Goal: Task Accomplishment & Management: Manage account settings

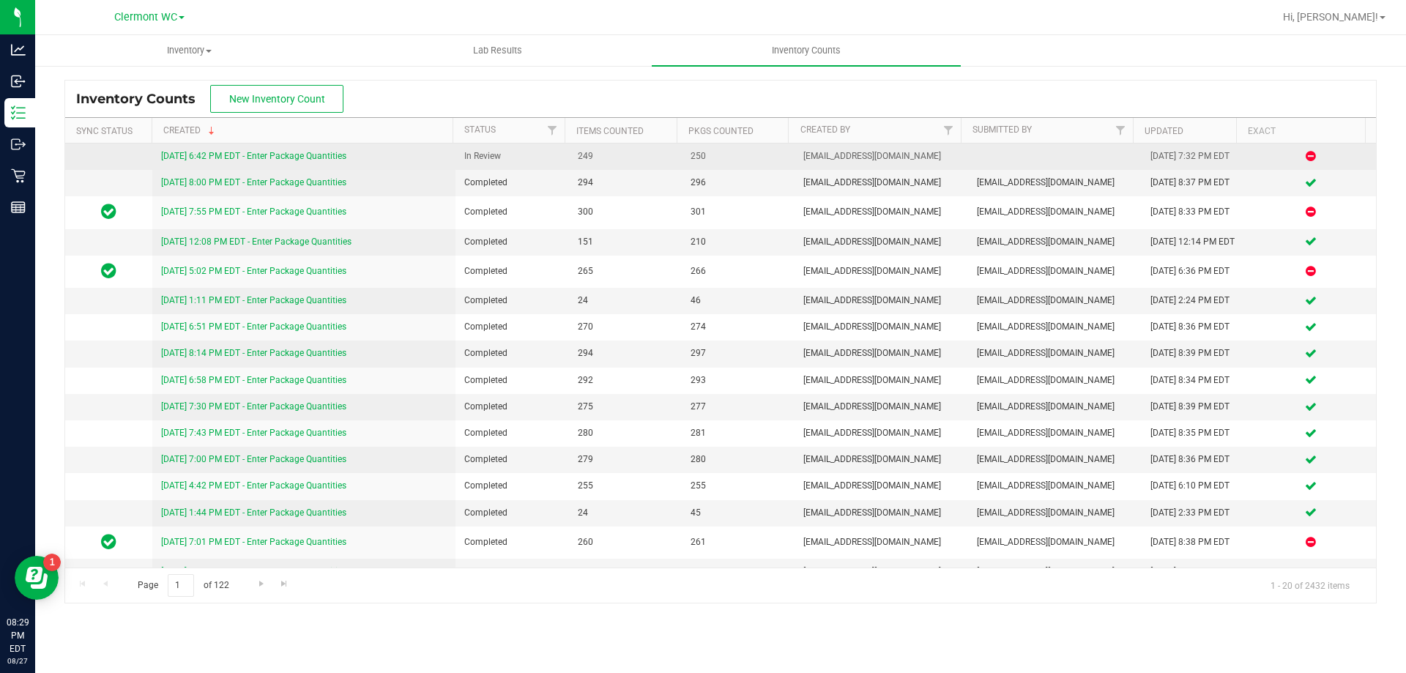
click at [317, 156] on link "[DATE] 6:42 PM EDT - Enter Package Quantities" at bounding box center [253, 156] width 185 height 10
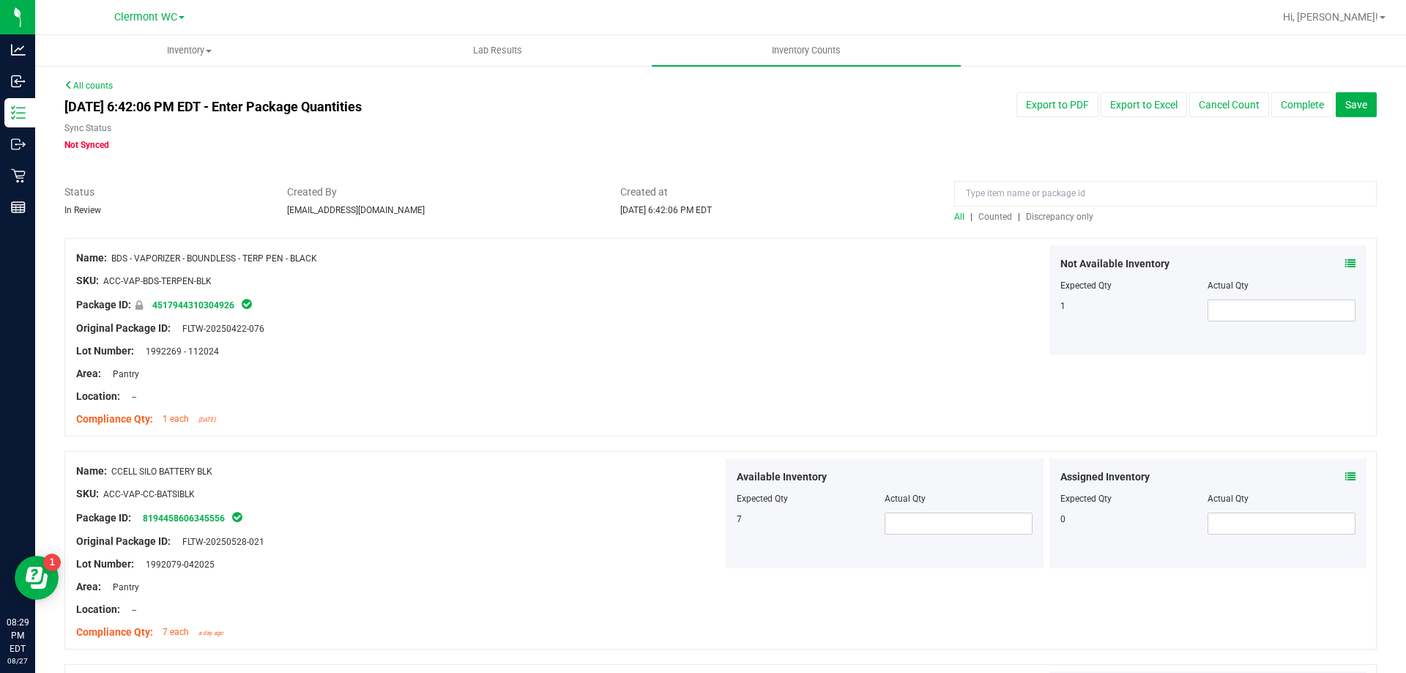
click at [1058, 217] on span "Discrepancy only" at bounding box center [1059, 217] width 67 height 10
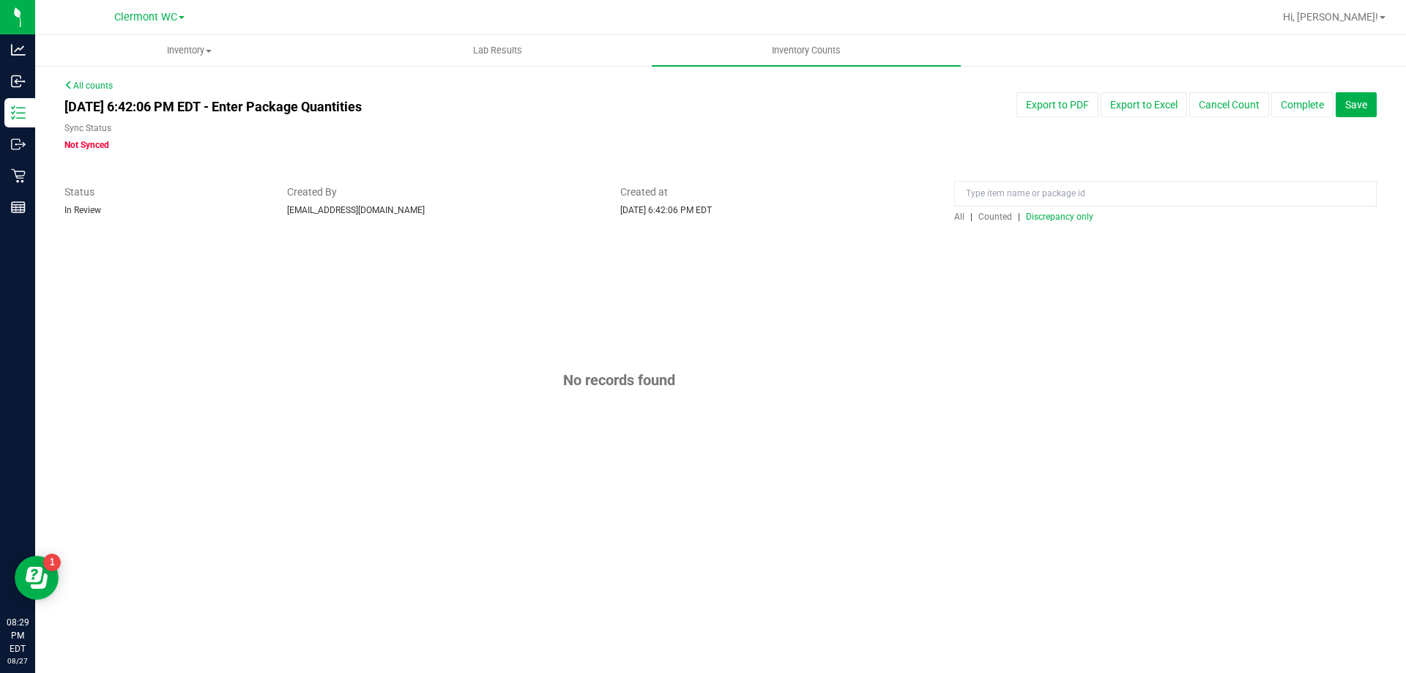
click at [920, 168] on div "All counts [DATE] 6:42:06 PM EDT - Enter Package Quantities Sync Status Not Syn…" at bounding box center [720, 308] width 1312 height 458
click at [554, 130] on div "Sync Status" at bounding box center [442, 130] width 756 height 17
click at [1295, 103] on button "Complete" at bounding box center [1302, 104] width 62 height 25
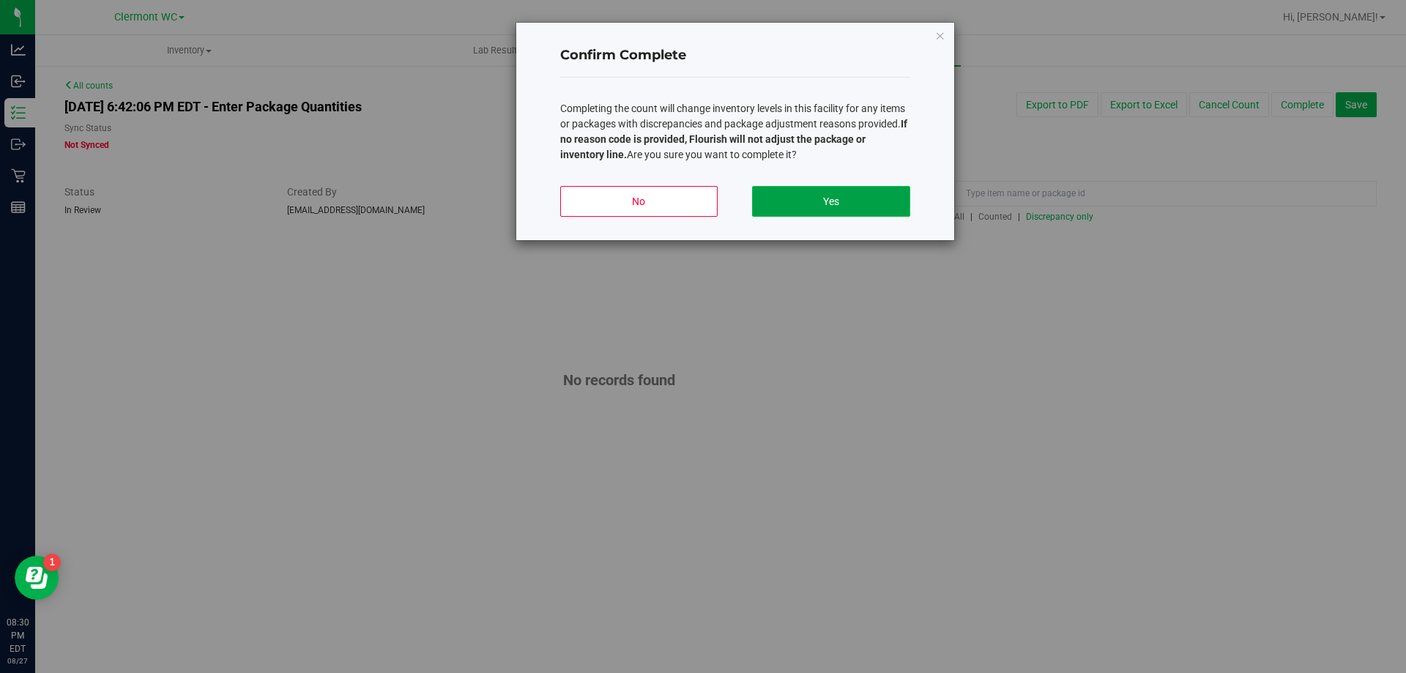
click at [852, 205] on button "Yes" at bounding box center [830, 201] width 157 height 31
